Goal: Information Seeking & Learning: Learn about a topic

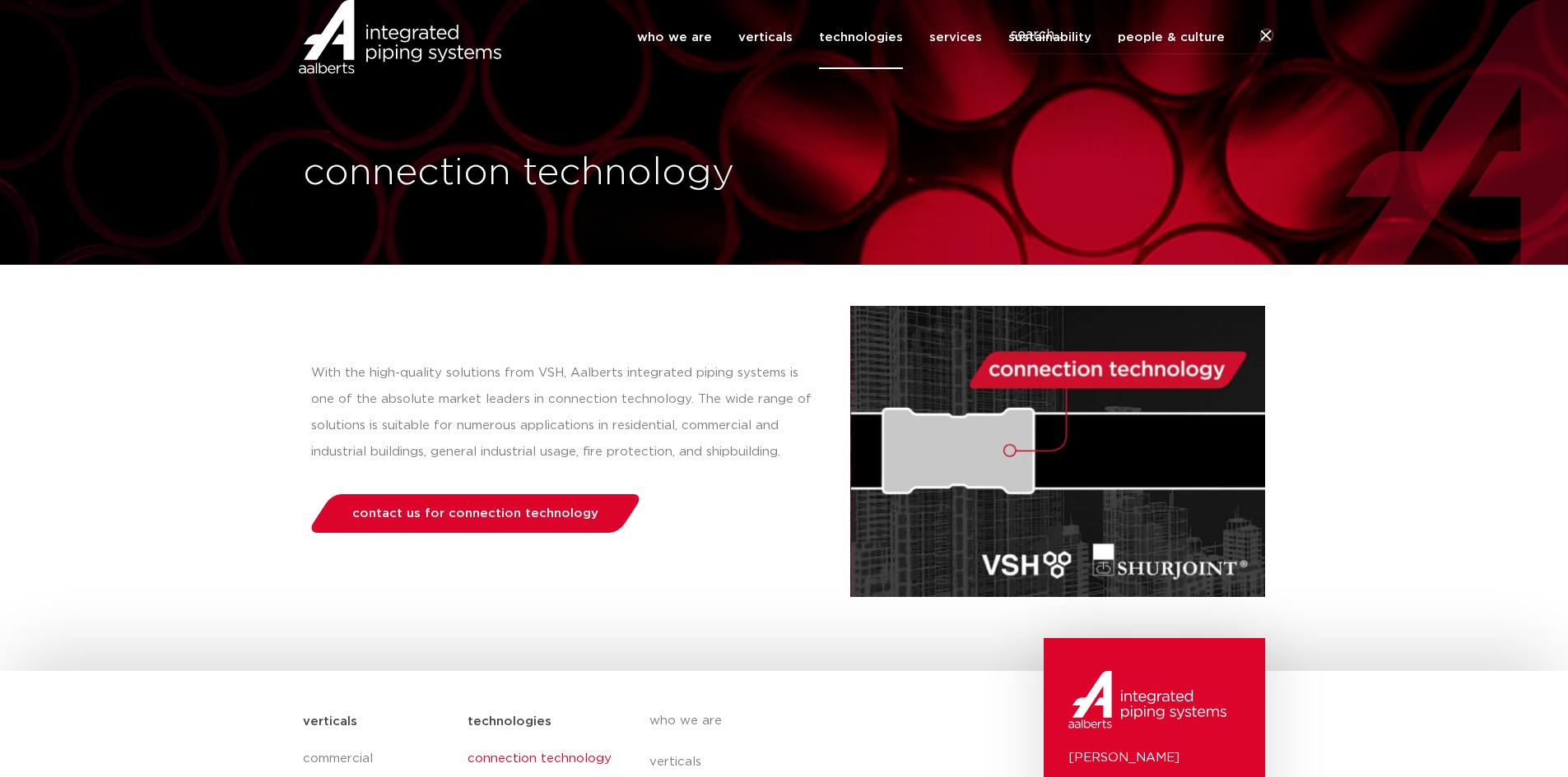
click at [1062, 482] on img at bounding box center [1057, 451] width 414 height 291
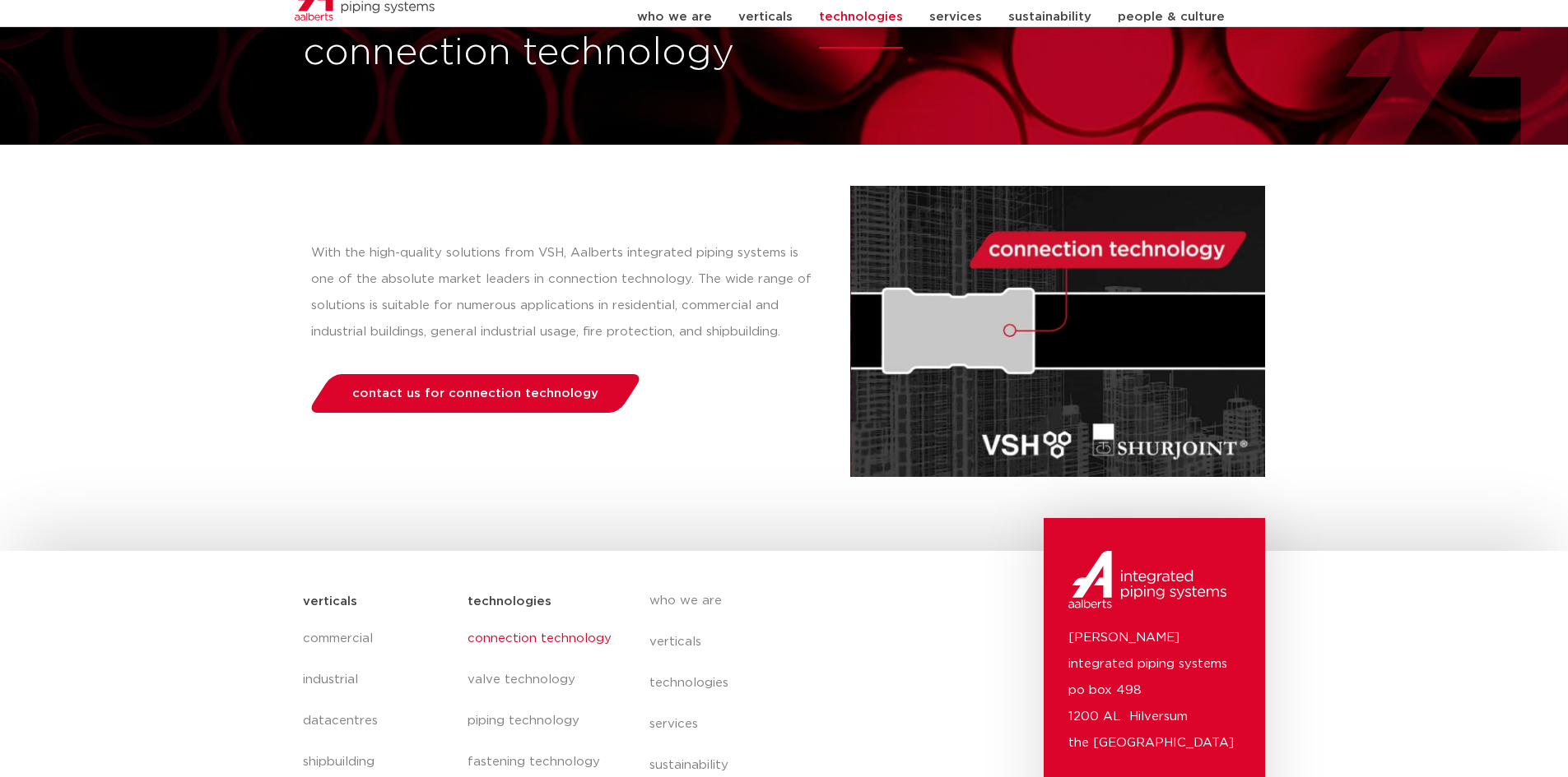
scroll to position [247, 0]
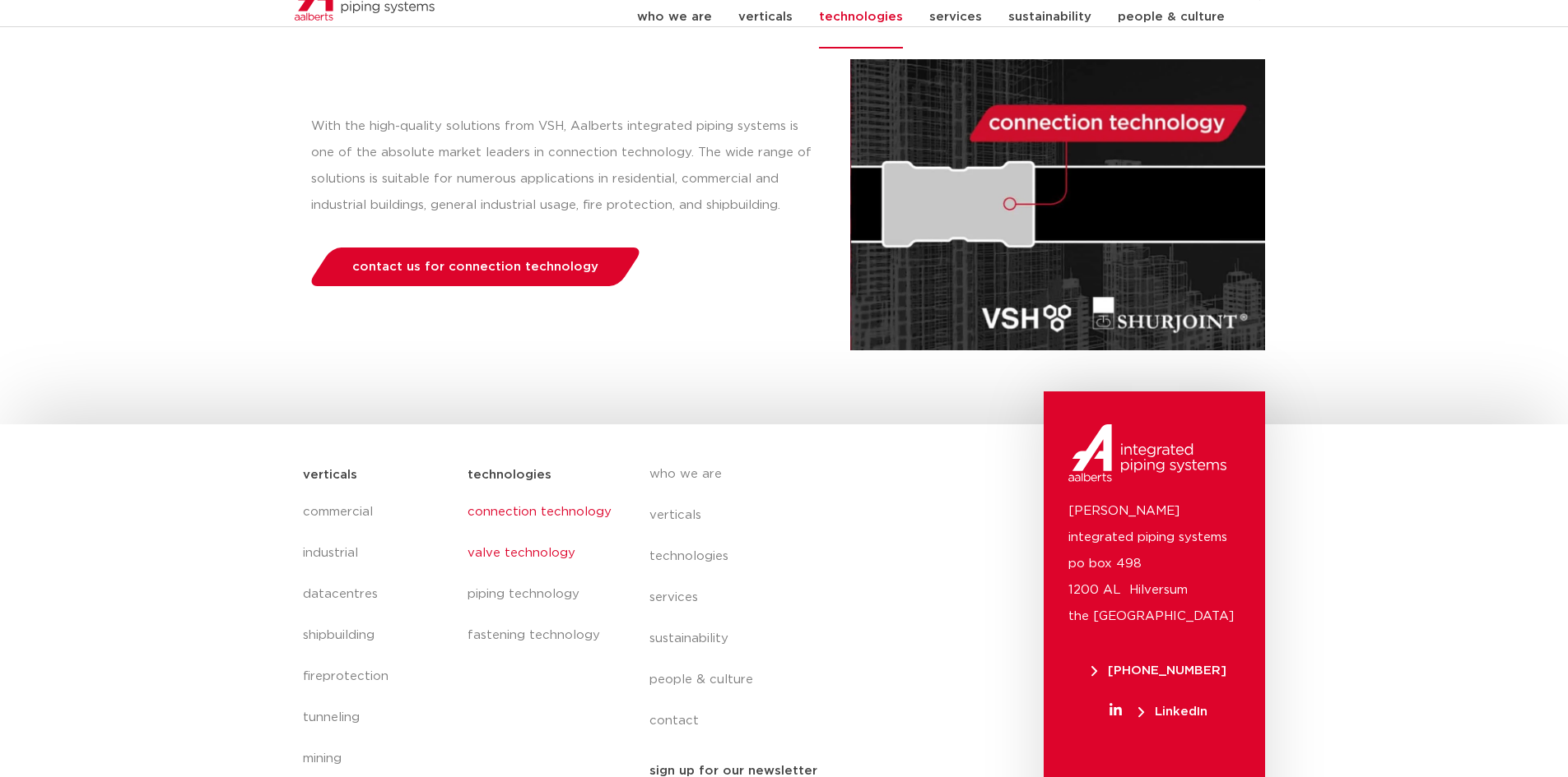
click at [524, 552] on link "valve technology" at bounding box center [542, 554] width 148 height 41
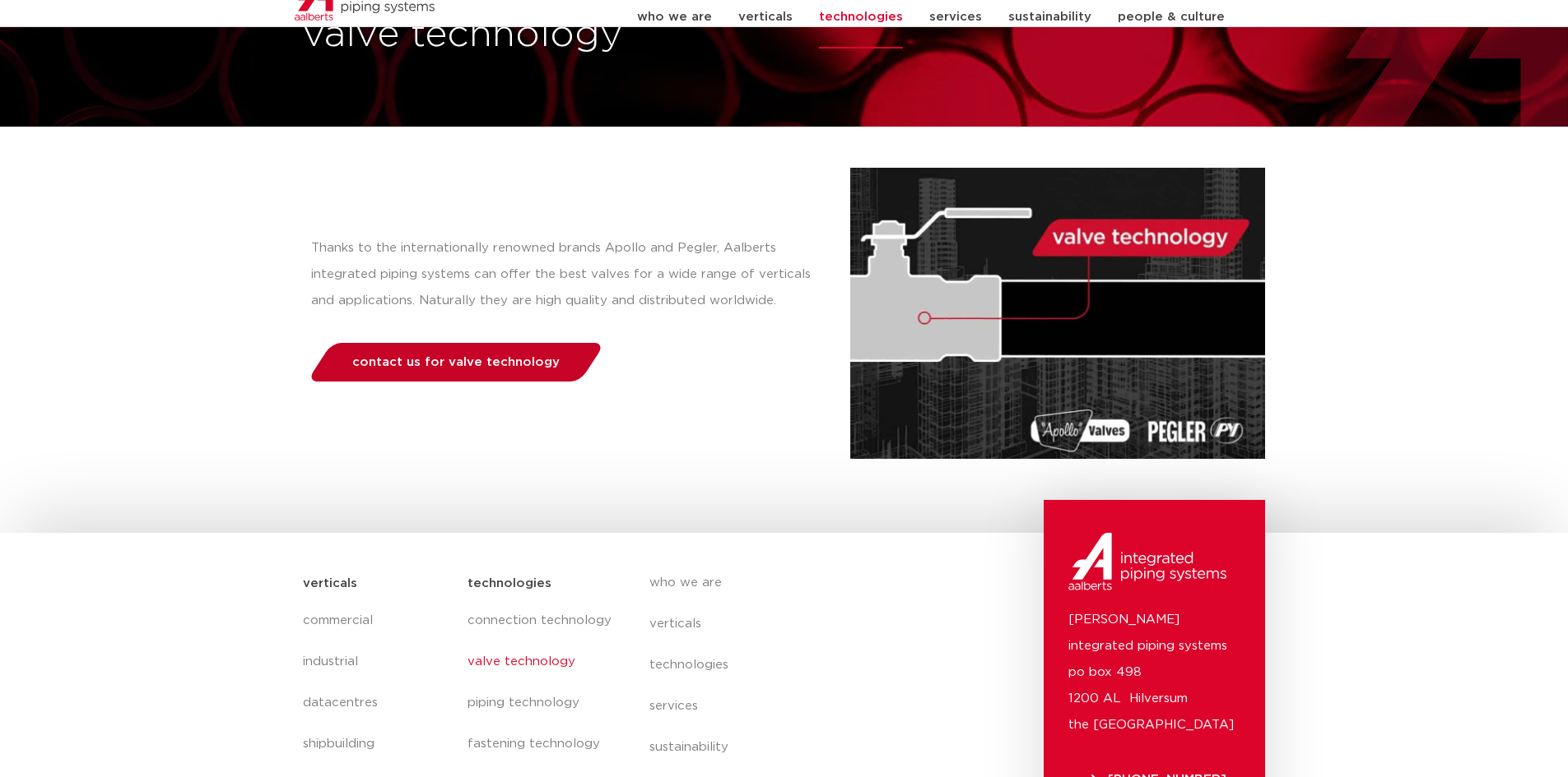
scroll to position [320, 0]
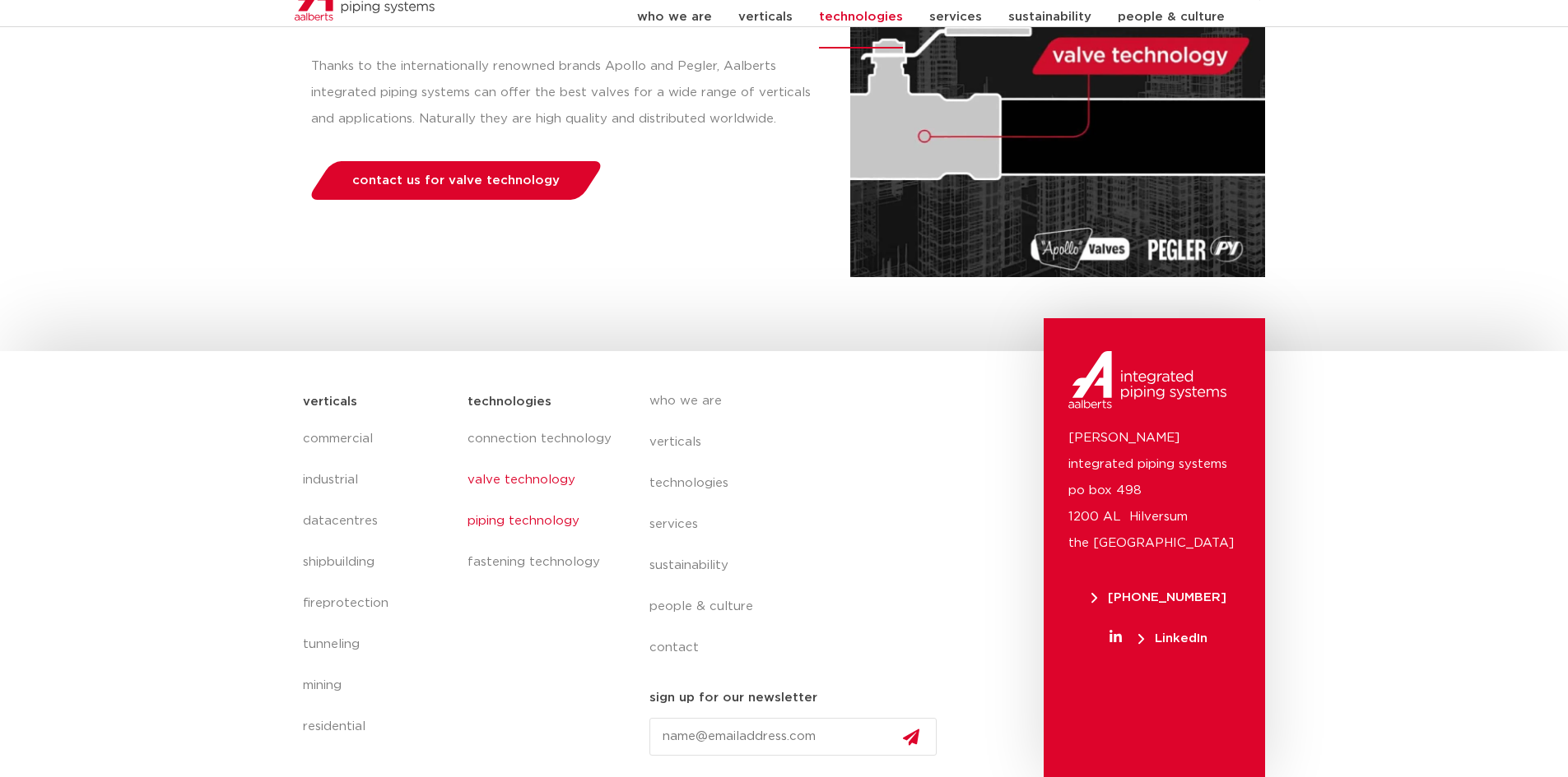
click at [538, 529] on link "piping technology" at bounding box center [542, 522] width 148 height 41
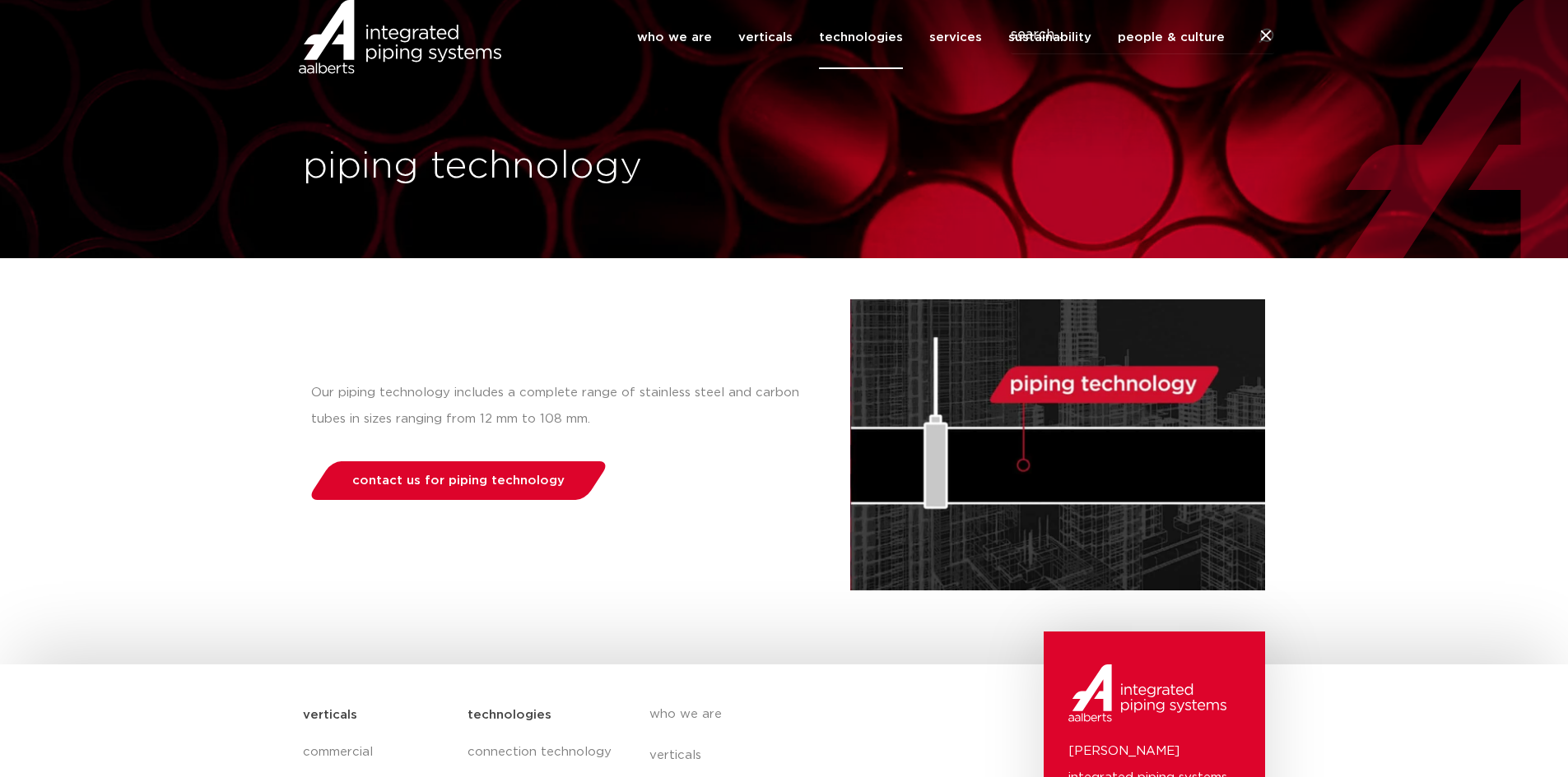
scroll to position [320, 0]
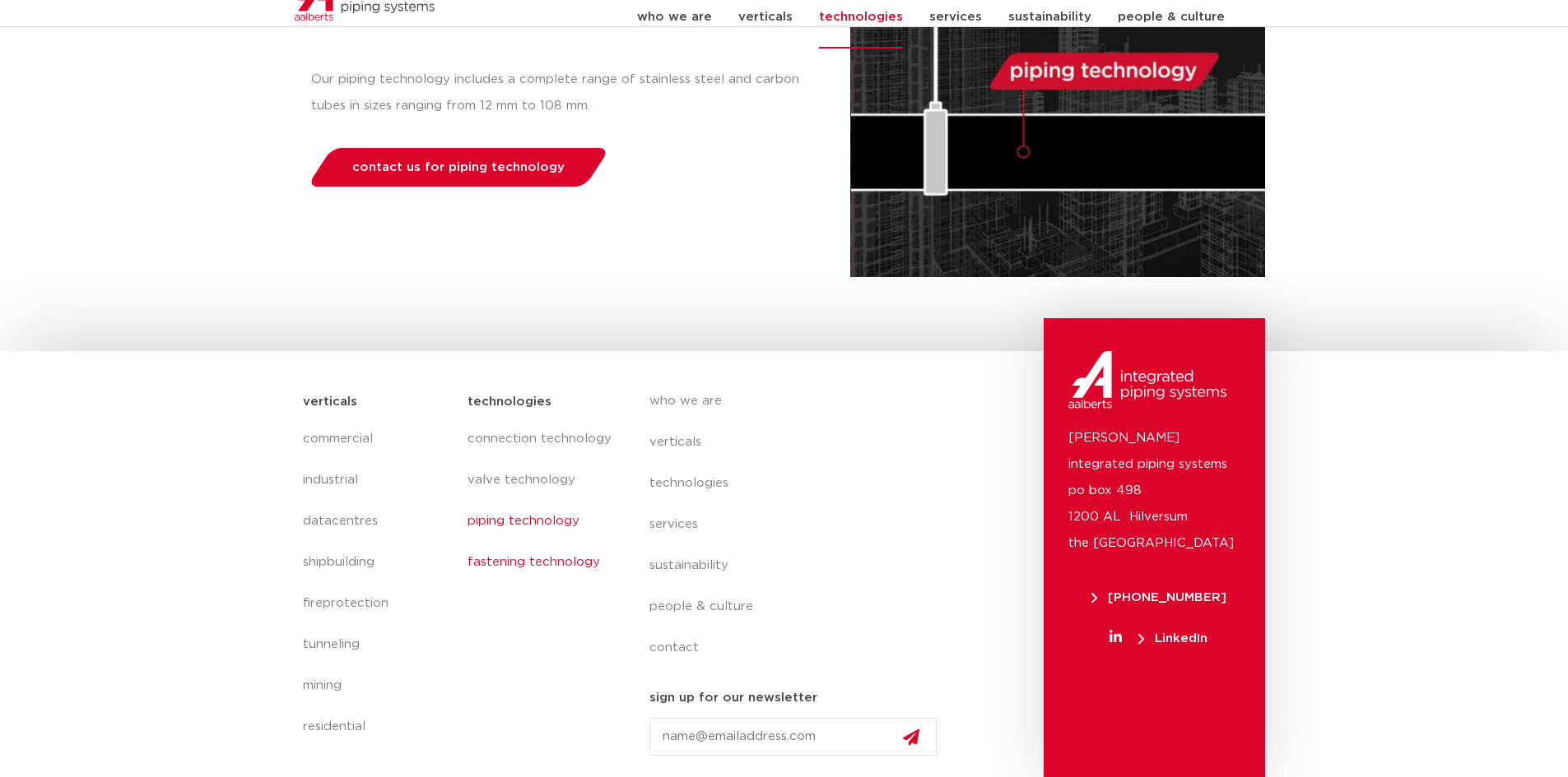
click at [519, 558] on link "fastening technology" at bounding box center [542, 563] width 148 height 41
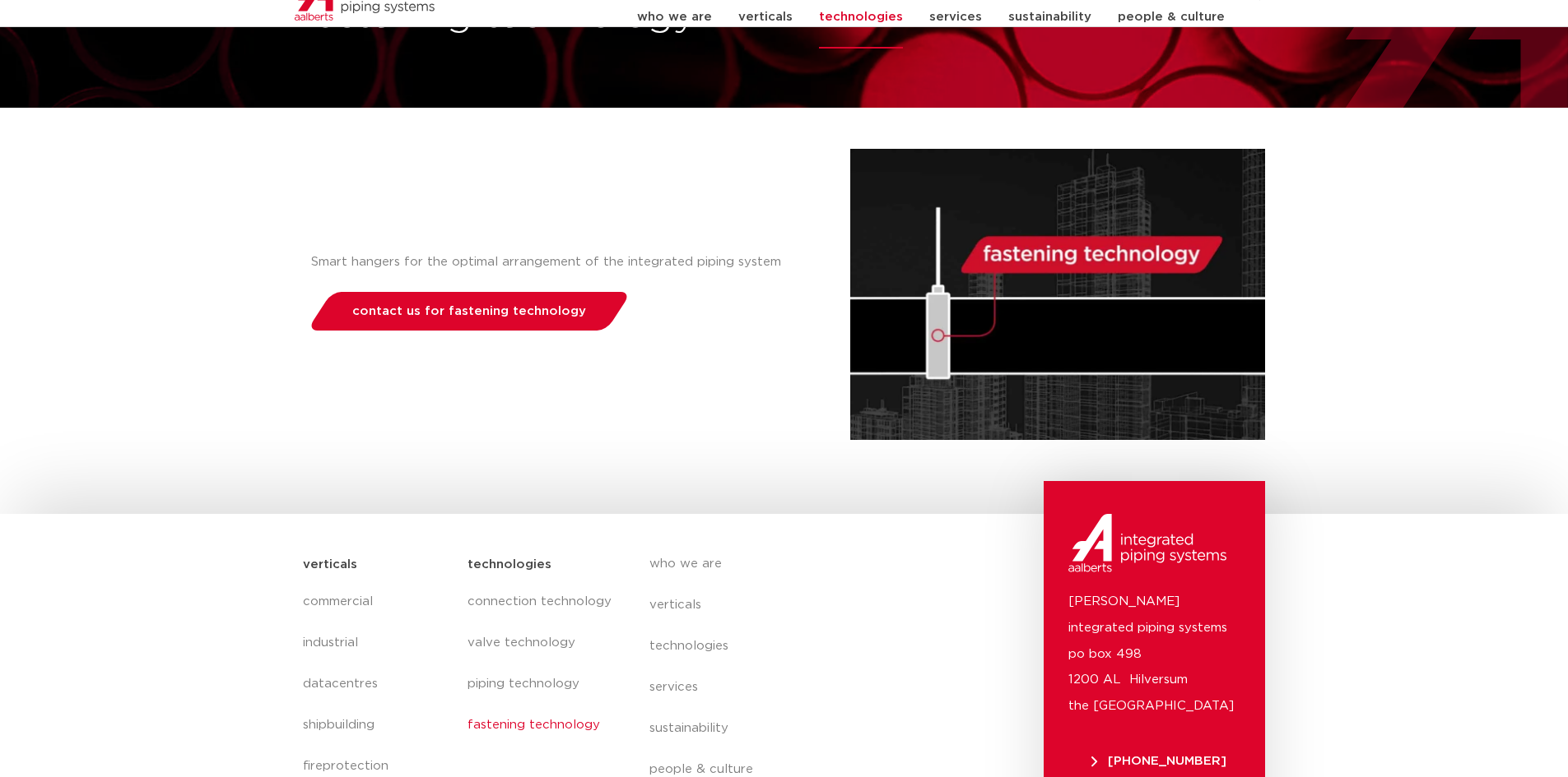
scroll to position [155, 0]
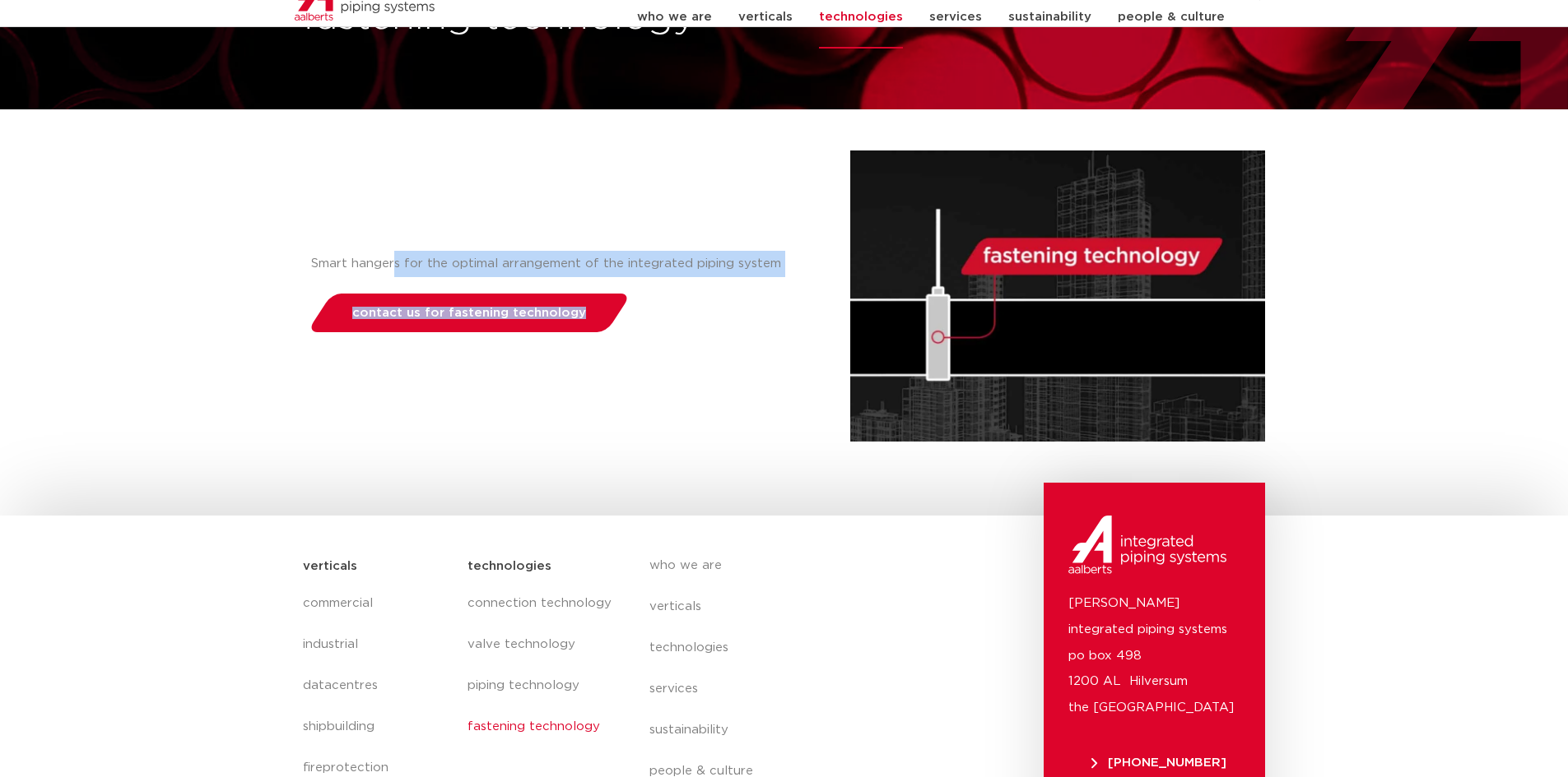
drag, startPoint x: 388, startPoint y: 258, endPoint x: 758, endPoint y: 309, distance: 373.5
click at [758, 309] on div "Smart hangers for the optimal arrangement of the integrated piping system conta…" at bounding box center [576, 295] width 547 height 291
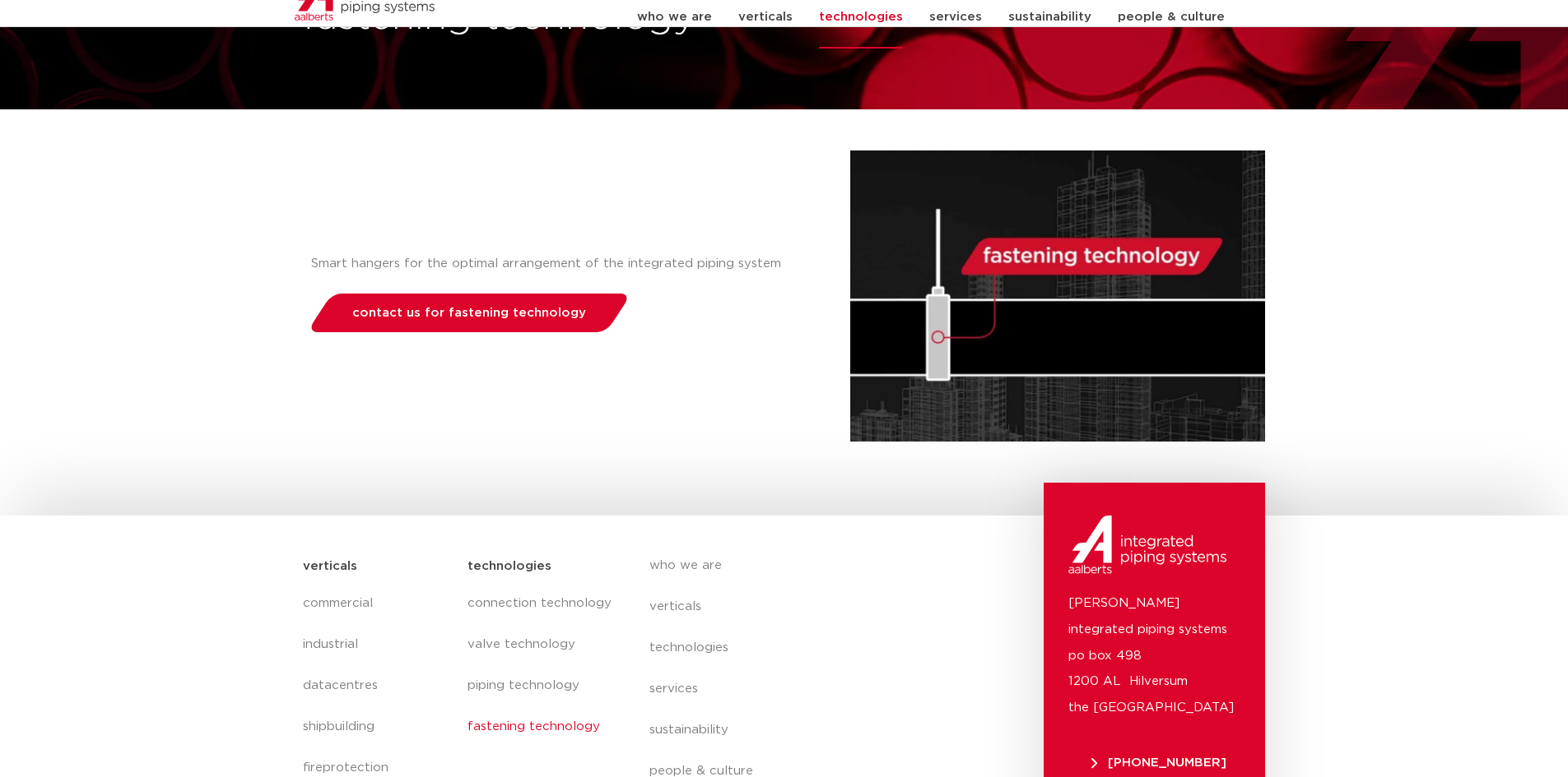
click at [681, 411] on div "Smart hangers for the optimal arrangement of the integrated piping system conta…" at bounding box center [576, 295] width 547 height 291
click at [424, 311] on span "contact us for fastening technology" at bounding box center [470, 312] width 234 height 12
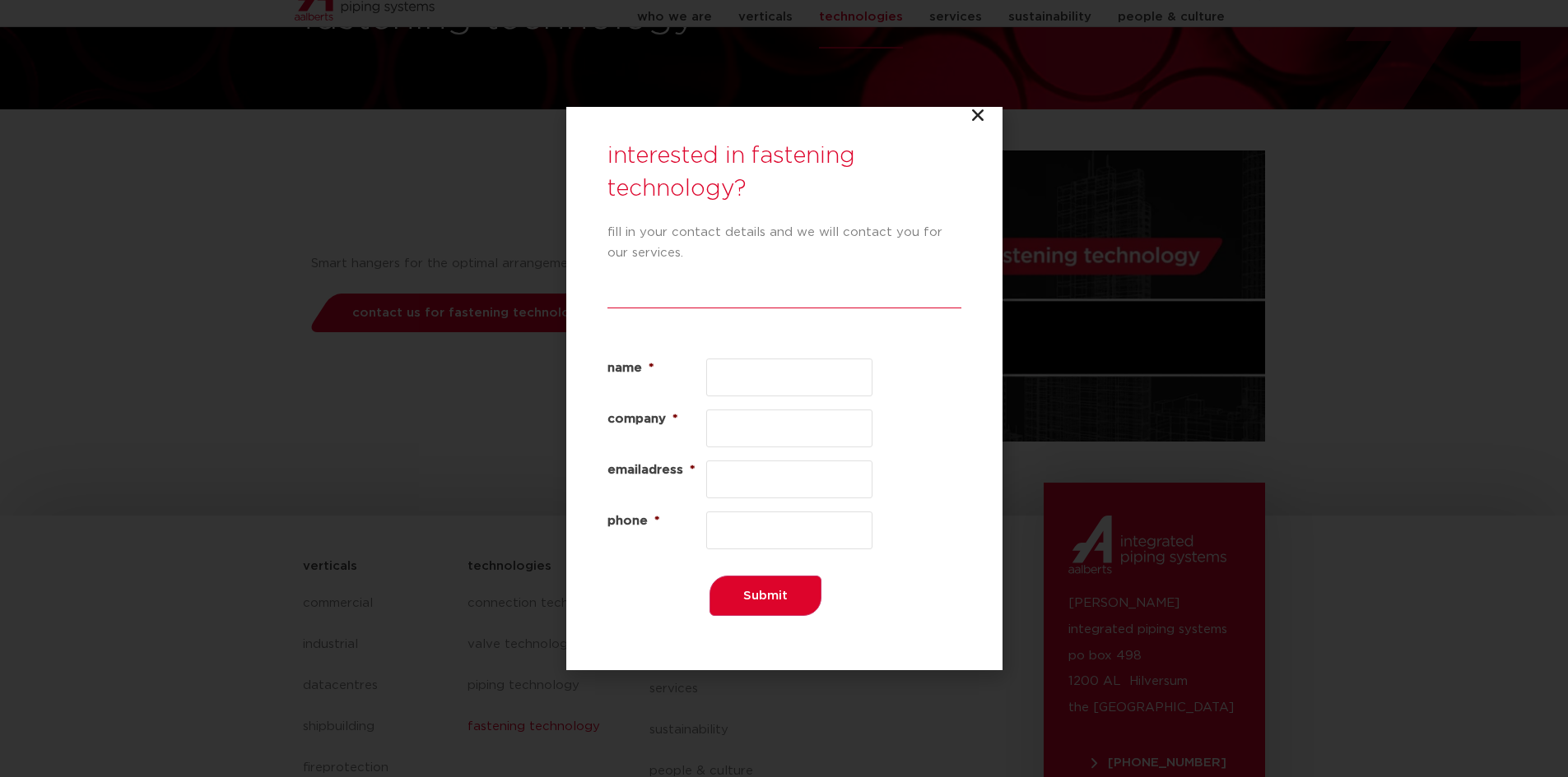
click at [410, 287] on div "interested in fastening technology? fill in your contact details and we will co…" at bounding box center [784, 388] width 1568 height 777
click at [974, 114] on icon "Close" at bounding box center [978, 115] width 17 height 17
click at [992, 108] on div "interested in fastening technology? fill in your contact details and we will co…" at bounding box center [784, 389] width 436 height 565
click at [979, 119] on icon "Close" at bounding box center [978, 115] width 17 height 17
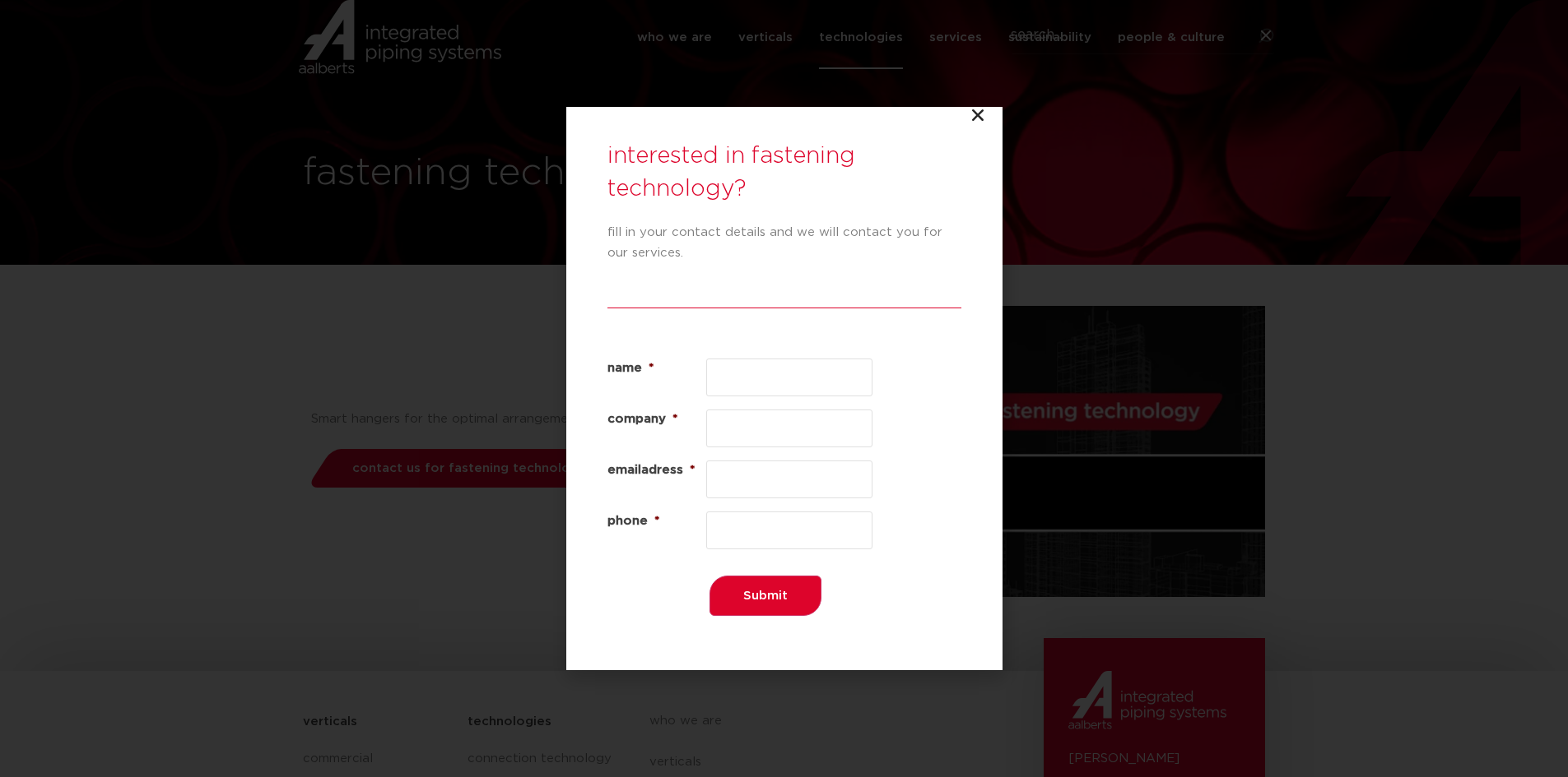
click at [982, 114] on icon "Close" at bounding box center [978, 115] width 17 height 17
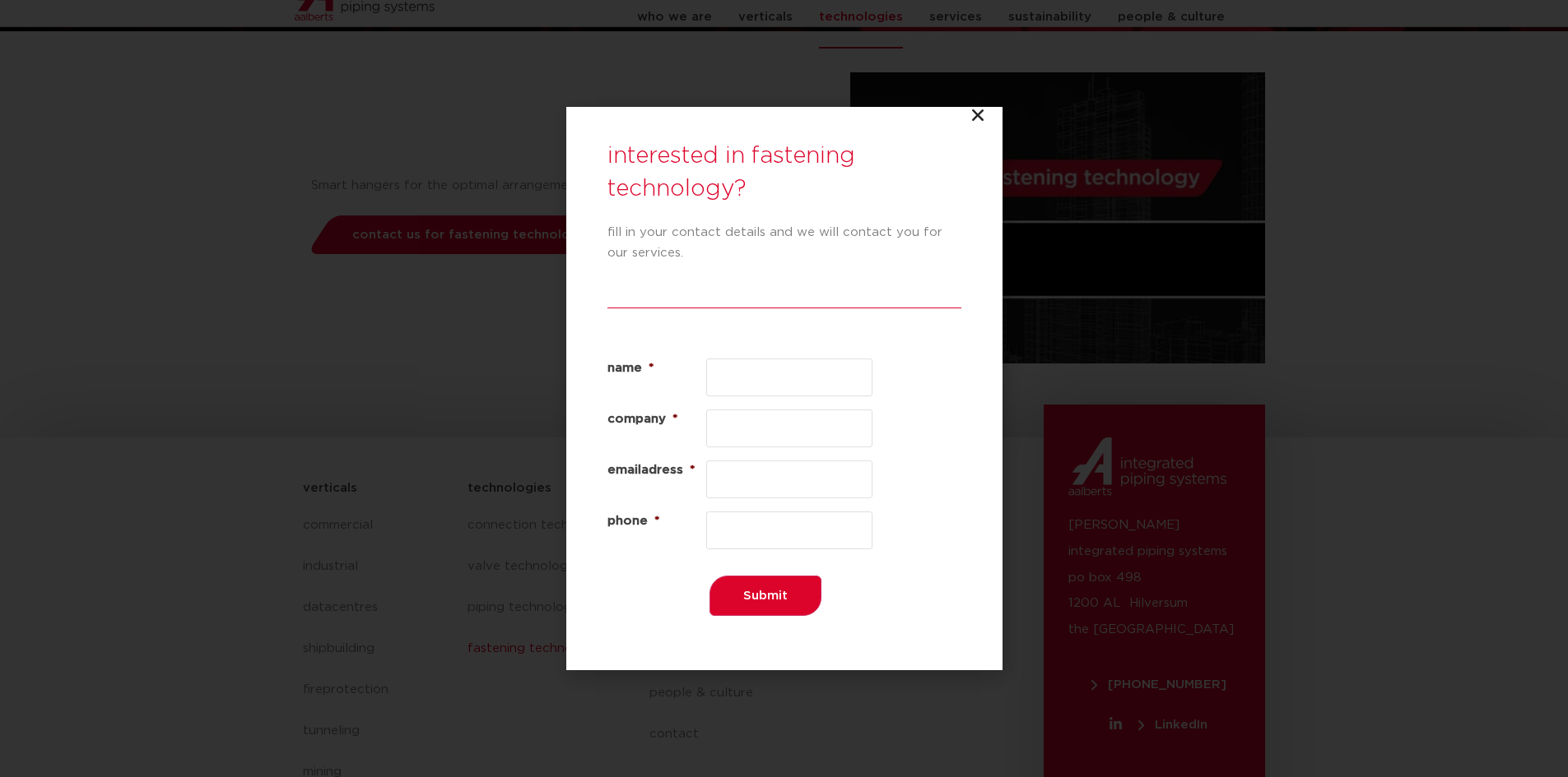
scroll to position [320, 0]
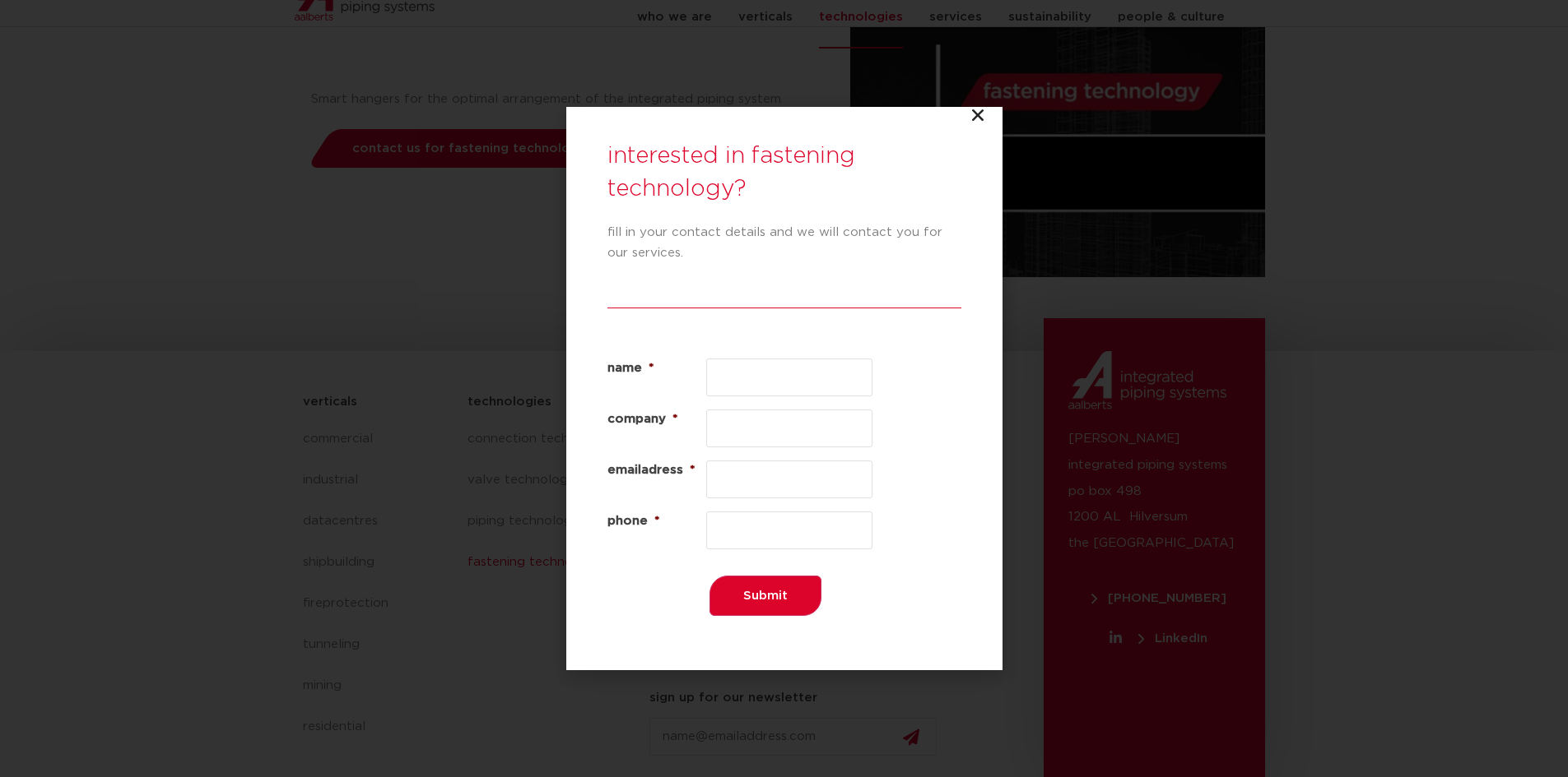
click at [236, 470] on div "interested in fastening technology? fill in your contact details and we will co…" at bounding box center [784, 388] width 1568 height 777
click at [235, 468] on div "interested in fastening technology? fill in your contact details and we will co…" at bounding box center [784, 388] width 1568 height 777
click at [1282, 177] on div "interested in fastening technology? fill in your contact details and we will co…" at bounding box center [784, 388] width 1568 height 777
click at [978, 117] on icon "Close" at bounding box center [978, 115] width 17 height 17
drag, startPoint x: 978, startPoint y: 117, endPoint x: 980, endPoint y: 94, distance: 23.1
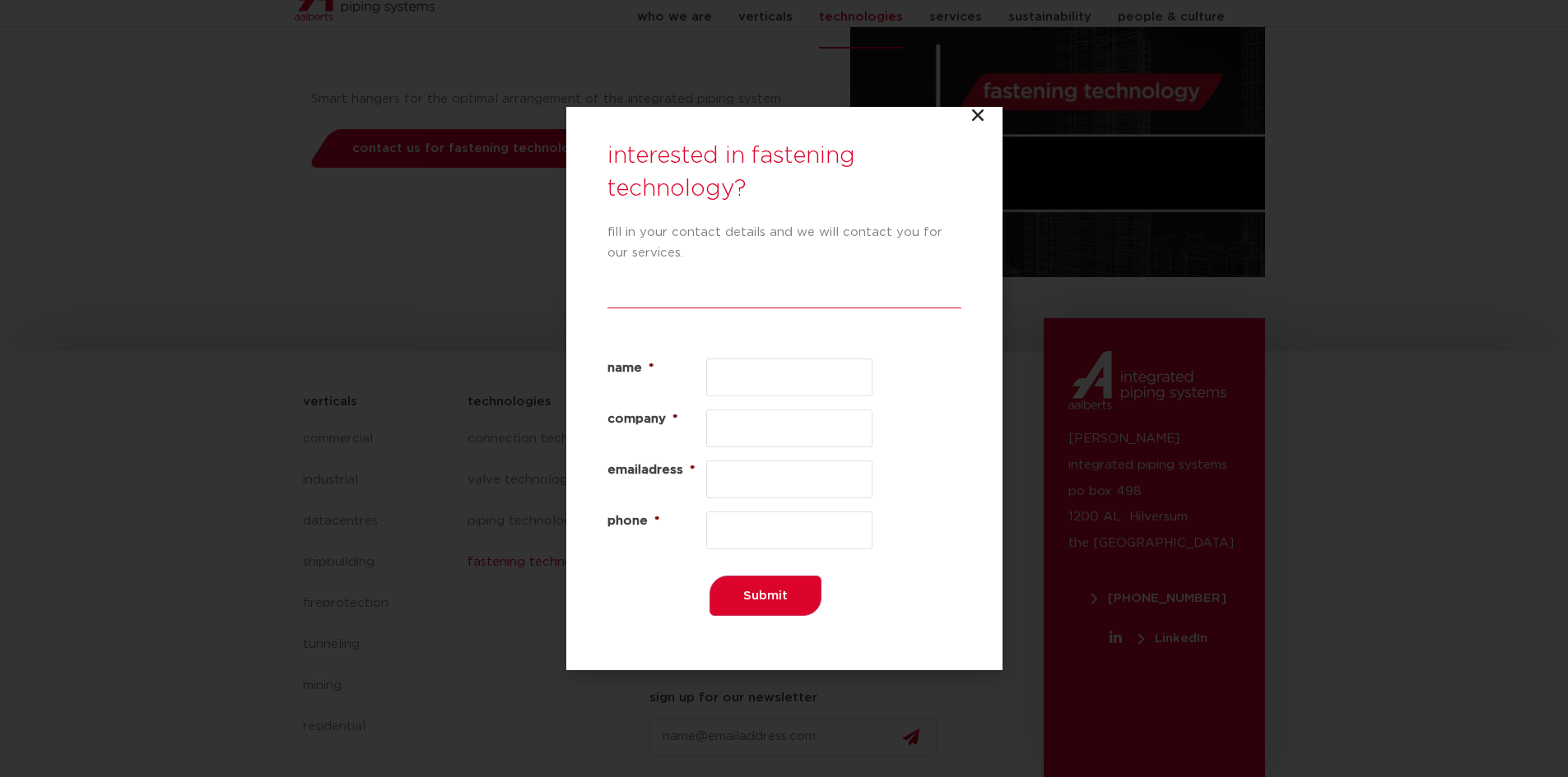
click at [977, 113] on icon "Close" at bounding box center [978, 115] width 17 height 17
drag, startPoint x: 980, startPoint y: 91, endPoint x: 936, endPoint y: 108, distance: 47.2
click at [980, 90] on div "interested in fastening technology? fill in your contact details and we will co…" at bounding box center [784, 388] width 1568 height 777
click at [936, 108] on div "interested in fastening technology? fill in your contact details and we will co…" at bounding box center [784, 389] width 436 height 565
drag, startPoint x: 962, startPoint y: 143, endPoint x: 995, endPoint y: 144, distance: 33.0
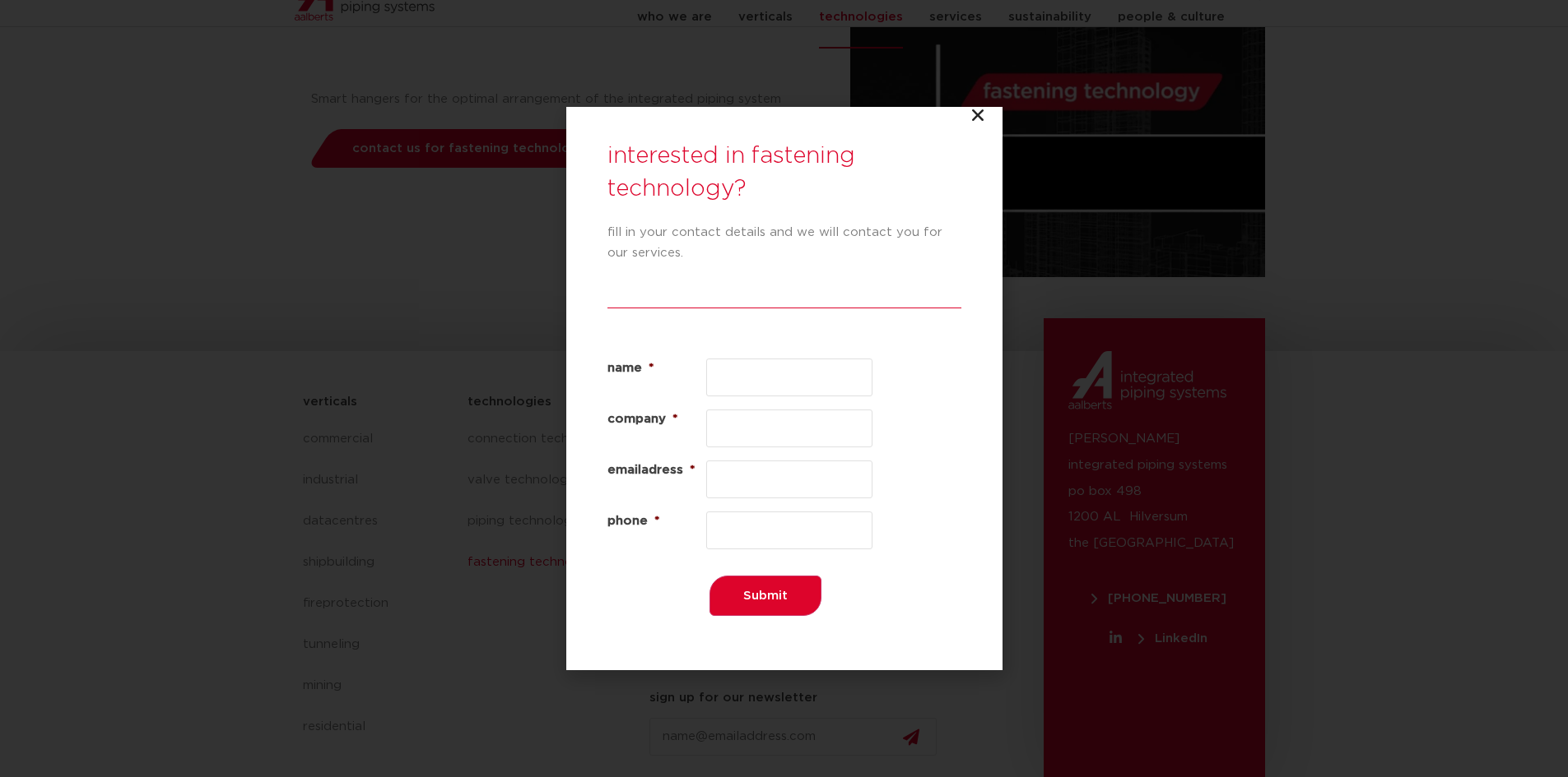
click at [977, 146] on div "interested in fastening technology? fill in your contact details and we will co…" at bounding box center [784, 389] width 436 height 565
drag, startPoint x: 995, startPoint y: 144, endPoint x: 1001, endPoint y: 126, distance: 19.0
click at [999, 140] on div "interested in fastening technology? fill in your contact details and we will co…" at bounding box center [784, 389] width 436 height 565
click at [995, 102] on div "interested in fastening technology? fill in your contact details and we will co…" at bounding box center [784, 388] width 1568 height 777
drag, startPoint x: 952, startPoint y: 83, endPoint x: 941, endPoint y: 123, distance: 41.5
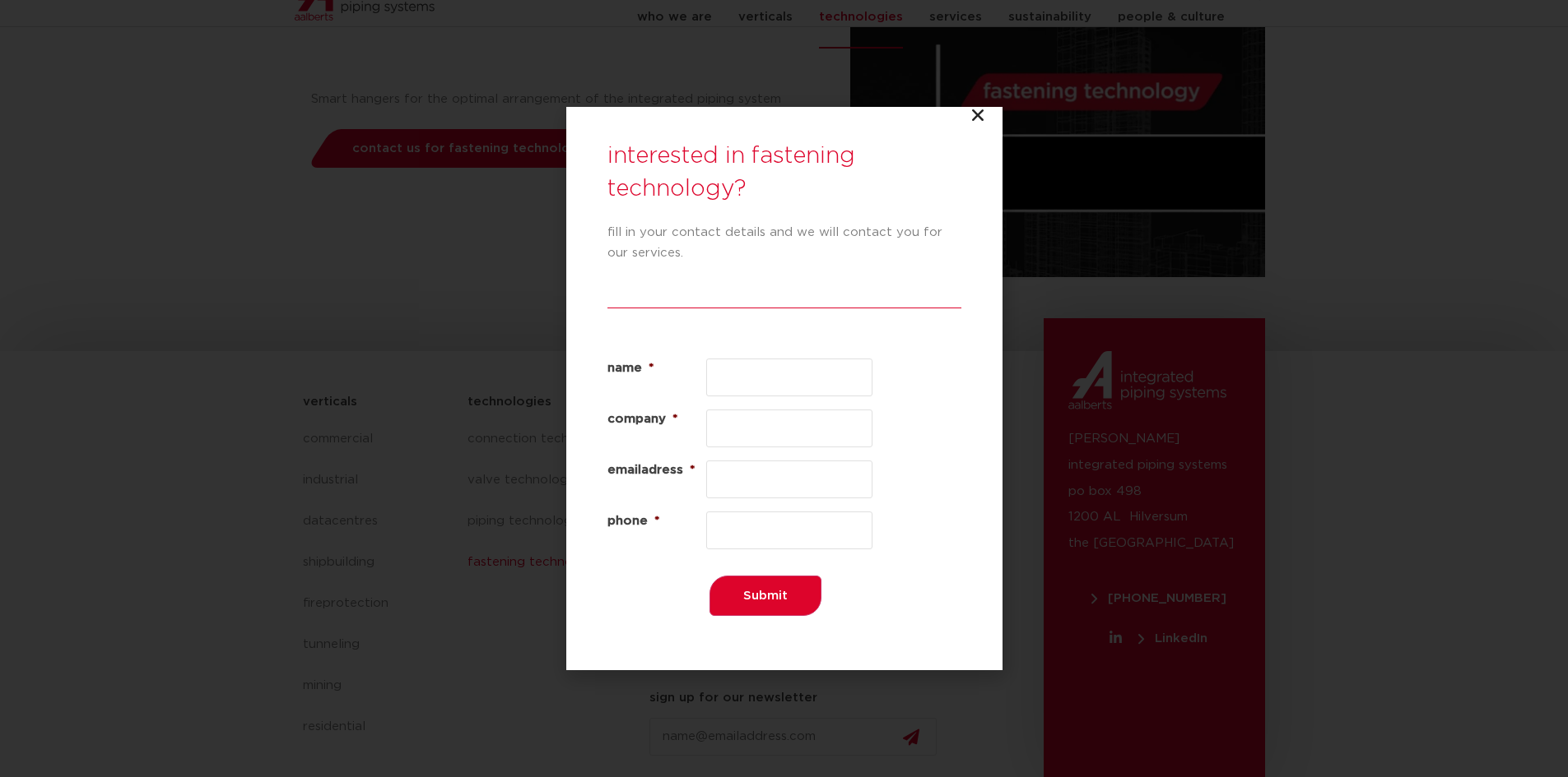
click at [949, 86] on div "interested in fastening technology? fill in your contact details and we will co…" at bounding box center [784, 388] width 1568 height 777
drag, startPoint x: 941, startPoint y: 123, endPoint x: 965, endPoint y: 123, distance: 24.0
click at [955, 126] on div "interested in fastening technology? fill in your contact details and we will co…" at bounding box center [784, 389] width 436 height 565
drag, startPoint x: 965, startPoint y: 123, endPoint x: 981, endPoint y: 113, distance: 18.9
click at [968, 121] on div "interested in fastening technology? fill in your contact details and we will co…" at bounding box center [784, 389] width 436 height 565
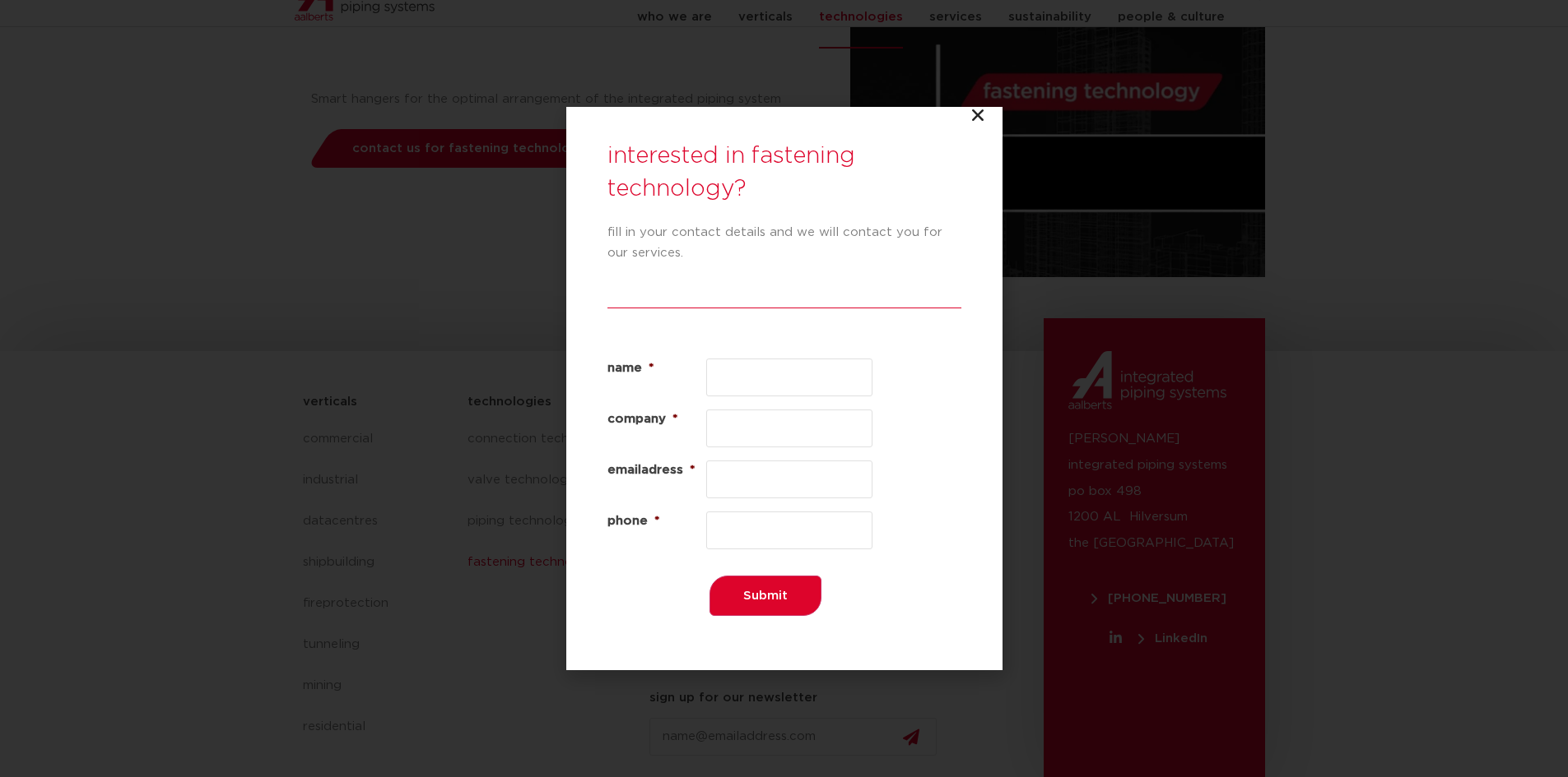
click at [981, 113] on icon "Close" at bounding box center [978, 115] width 17 height 17
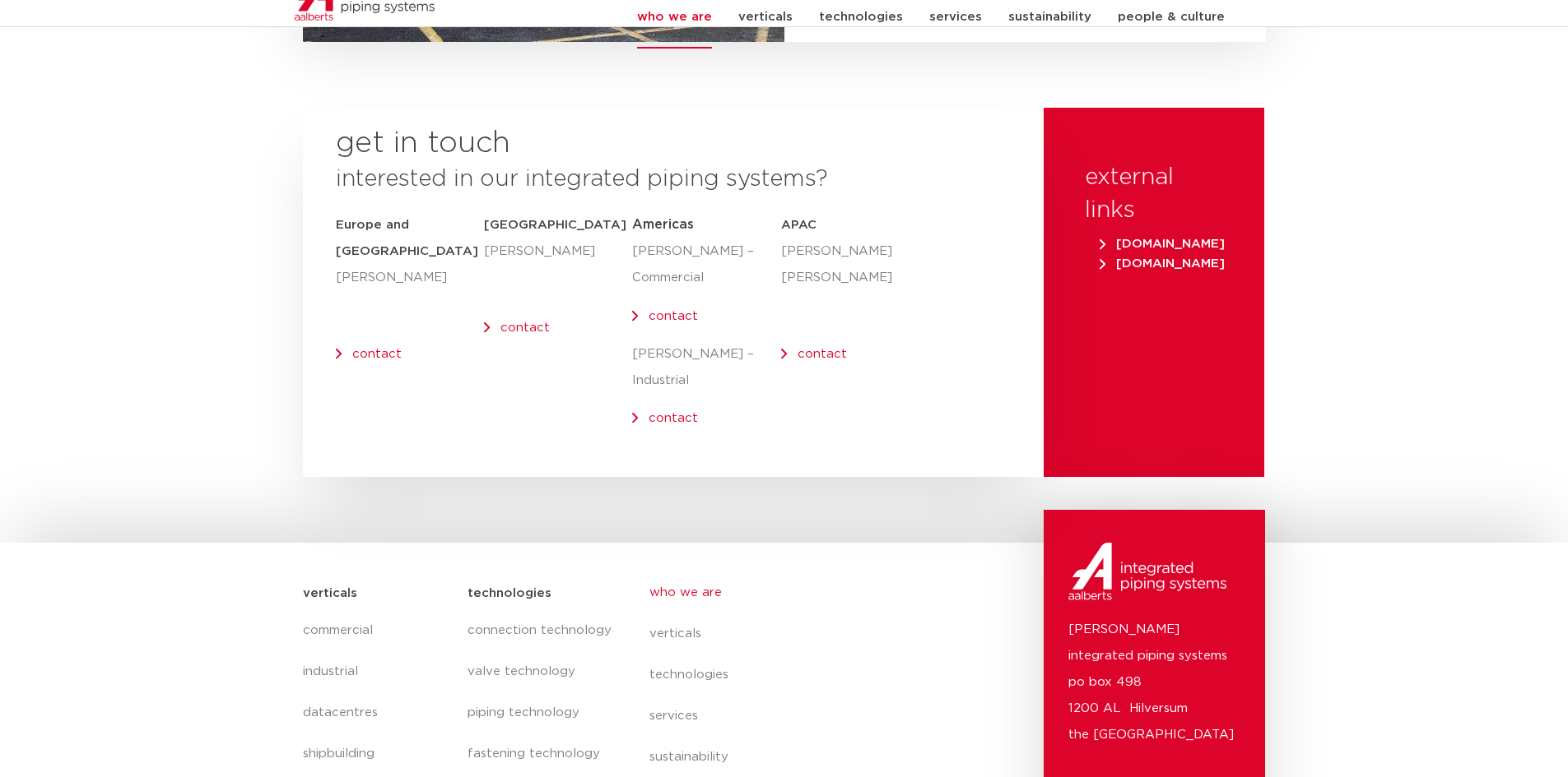
scroll to position [6747, 0]
